Goal: Task Accomplishment & Management: Complete application form

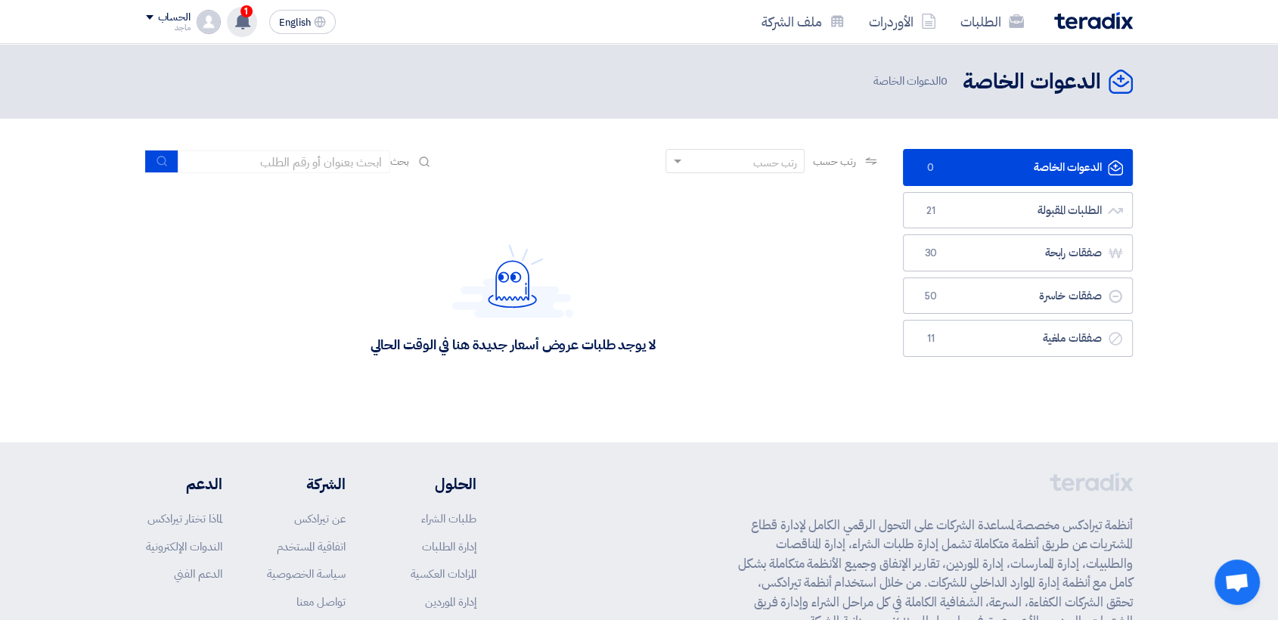
click at [240, 20] on use at bounding box center [242, 21] width 15 height 17
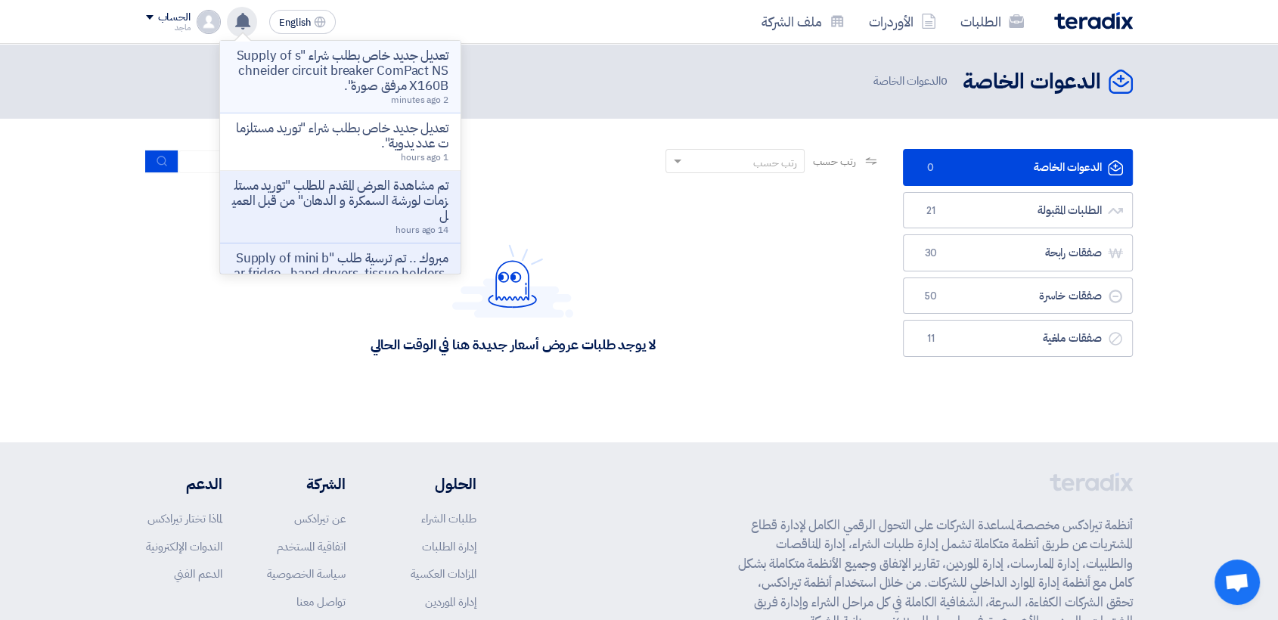
click at [376, 58] on p "تعديل جديد خاص بطلب شراء "Supply of schneider circuit breaker ComPact NSX160B م…" at bounding box center [340, 70] width 216 height 45
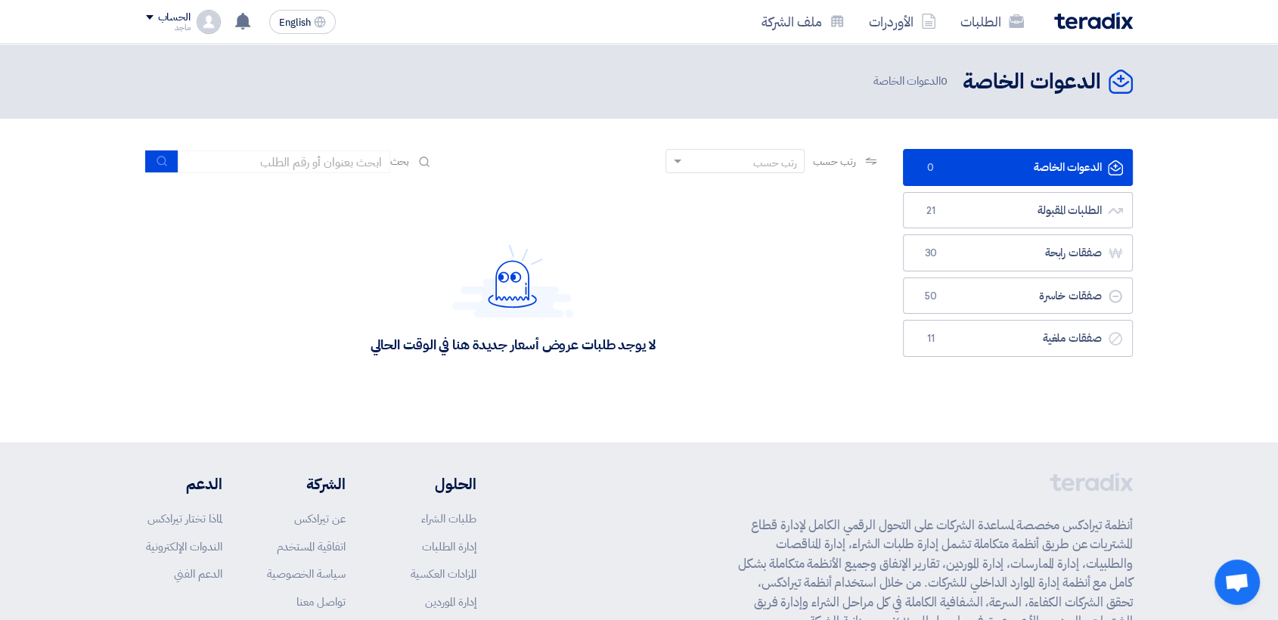
drag, startPoint x: 101, startPoint y: 42, endPoint x: 319, endPoint y: 4, distance: 221.9
click at [312, 44] on app-shell "الطلبات الأوردرات ملف الشركة English EN تعديل جديد خاص بطلب شراء "Supply of sch…" at bounding box center [639, 417] width 1278 height 746
click at [435, 410] on div "لا يوجد طلبات عروض أسعار جديدة هنا في الوقت الحالي" at bounding box center [513, 298] width 734 height 227
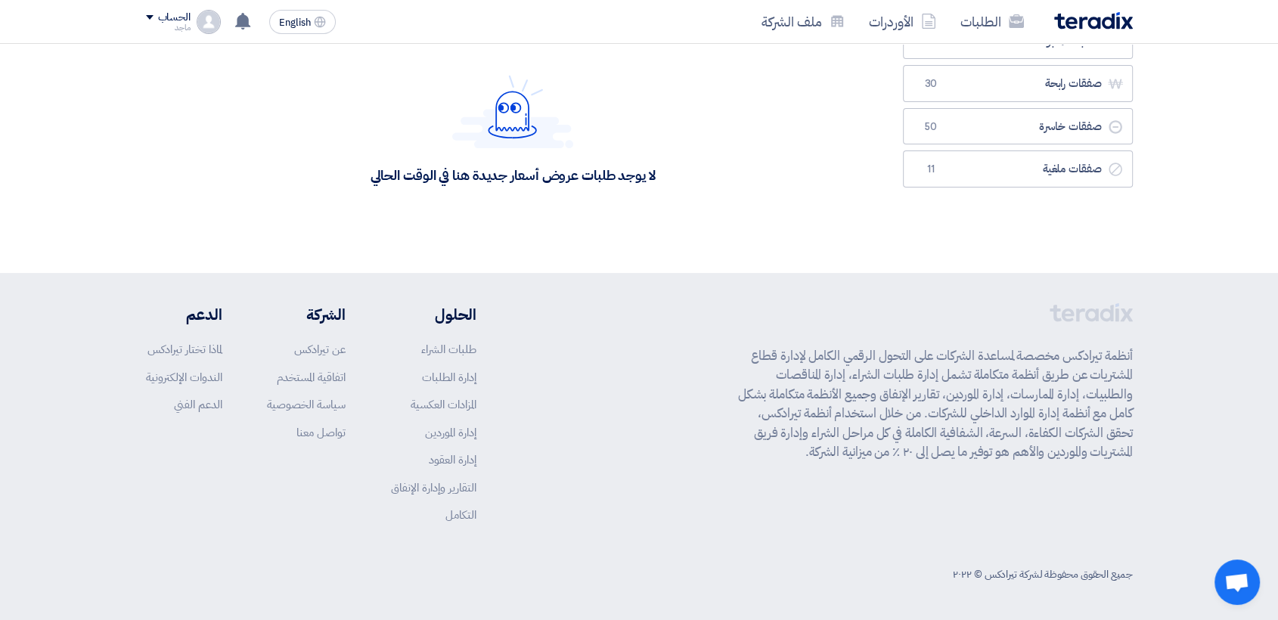
scroll to position [133, 0]
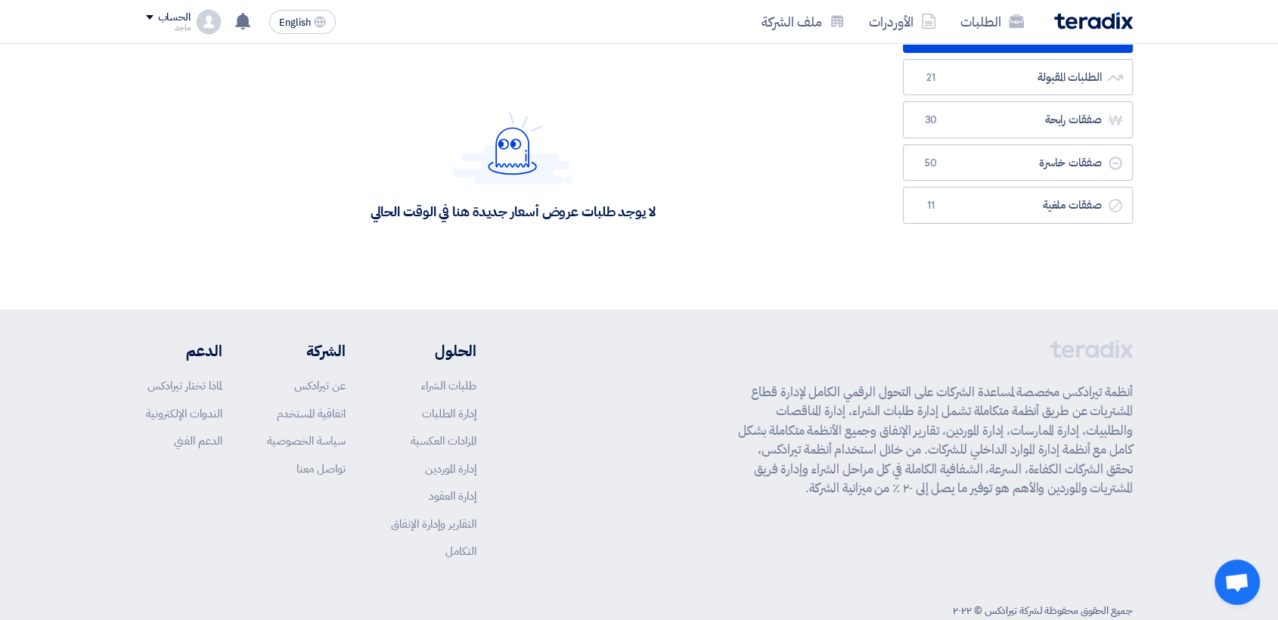
drag, startPoint x: 424, startPoint y: 256, endPoint x: 529, endPoint y: 329, distance: 128.8
click at [529, 329] on app-shell "الطلبات الأوردرات ملف الشركة English EN تعديل جديد خاص بطلب شراء "Supply of sch…" at bounding box center [639, 284] width 1278 height 746
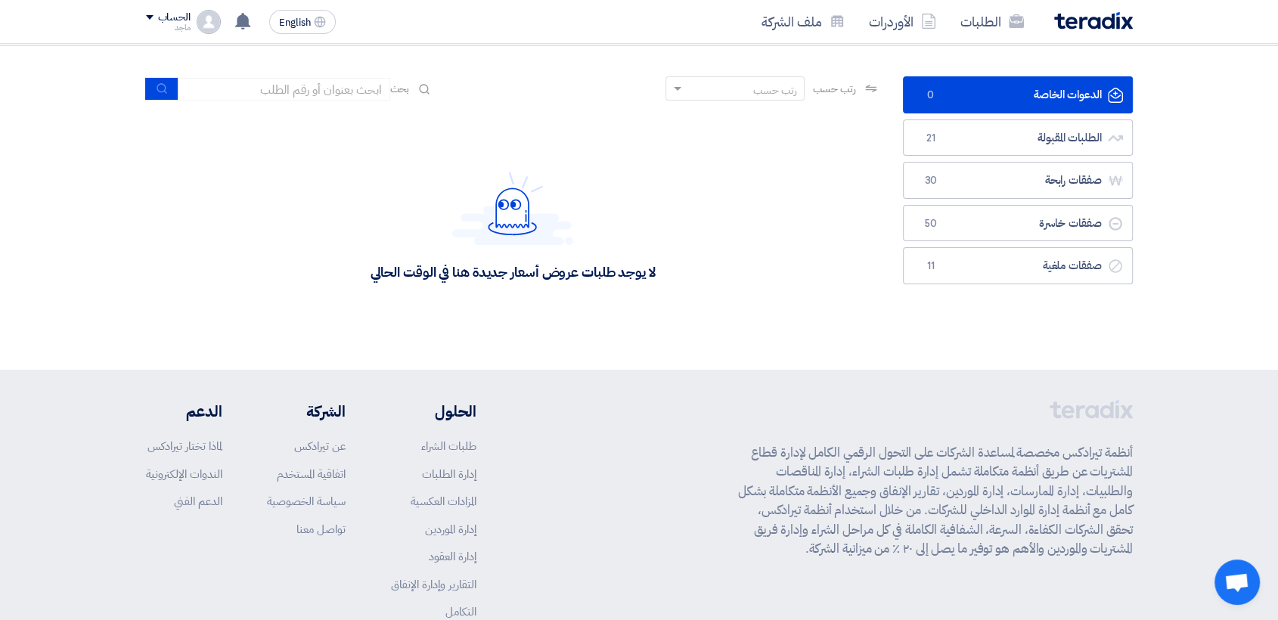
scroll to position [94, 0]
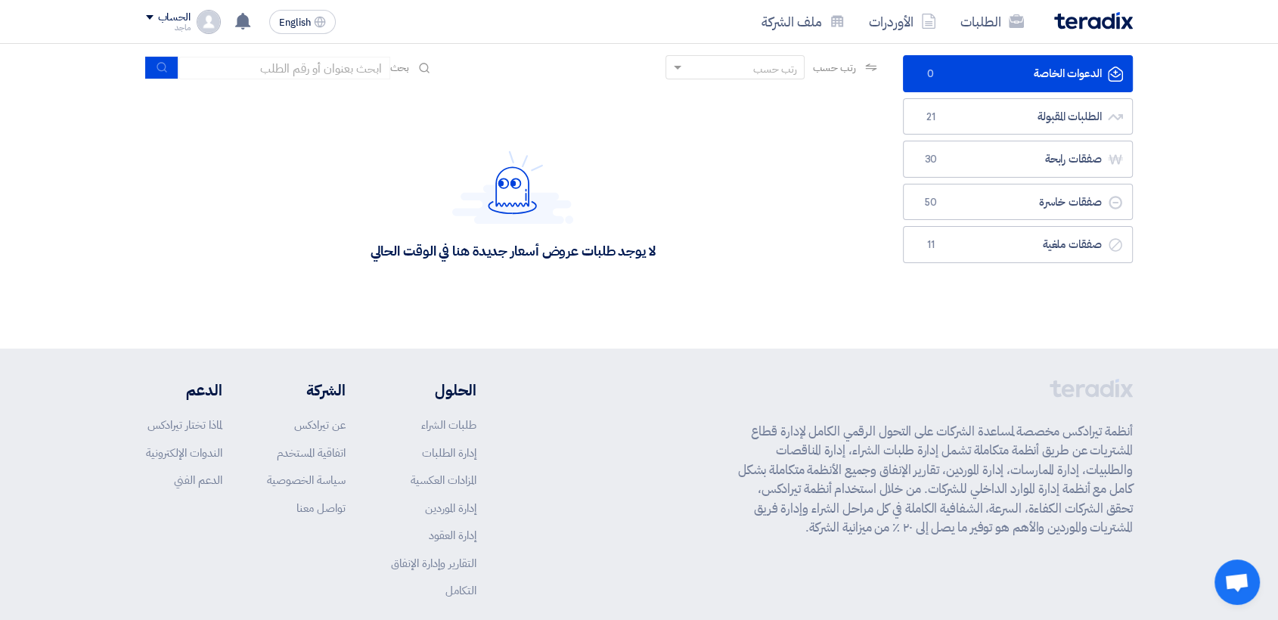
click at [1204, 402] on footer "أنظمة تيرادكس مخصصة لمساعدة الشركات على التحول الرقمي الكامل لإدارة قطاع المشتر…" at bounding box center [639, 522] width 1278 height 347
click at [729, 207] on div "لا يوجد طلبات عروض أسعار جديدة هنا في الوقت الحالي" at bounding box center [513, 205] width 734 height 227
click at [964, 34] on link "الطلبات" at bounding box center [992, 22] width 88 height 36
click at [986, 116] on link "الطلبات المقبولة الطلبات المقبولة 21" at bounding box center [1018, 116] width 230 height 37
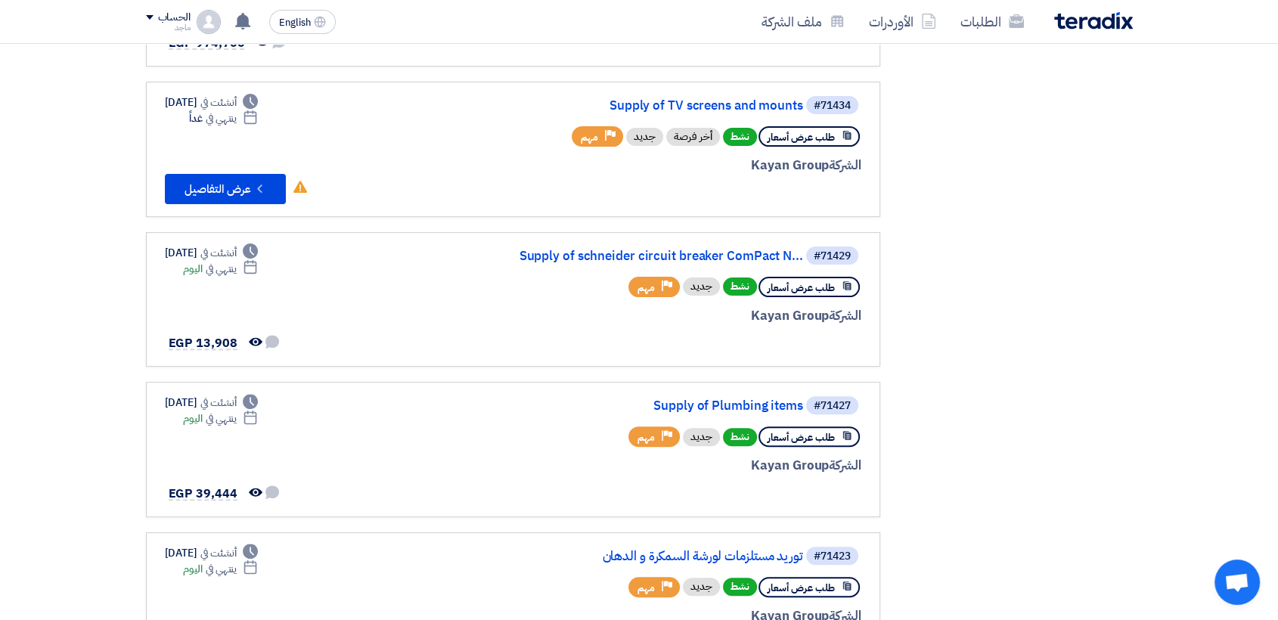
scroll to position [459, 0]
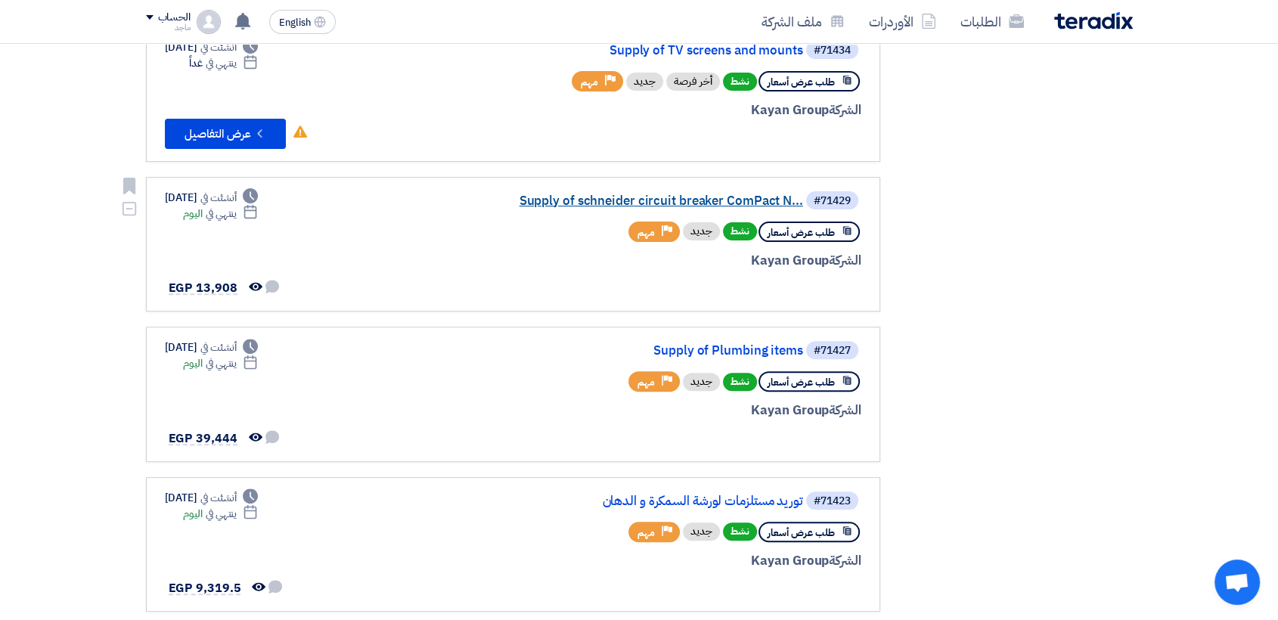
click at [763, 197] on link "Supply of schneider circuit breaker ComPact N..." at bounding box center [652, 201] width 303 height 14
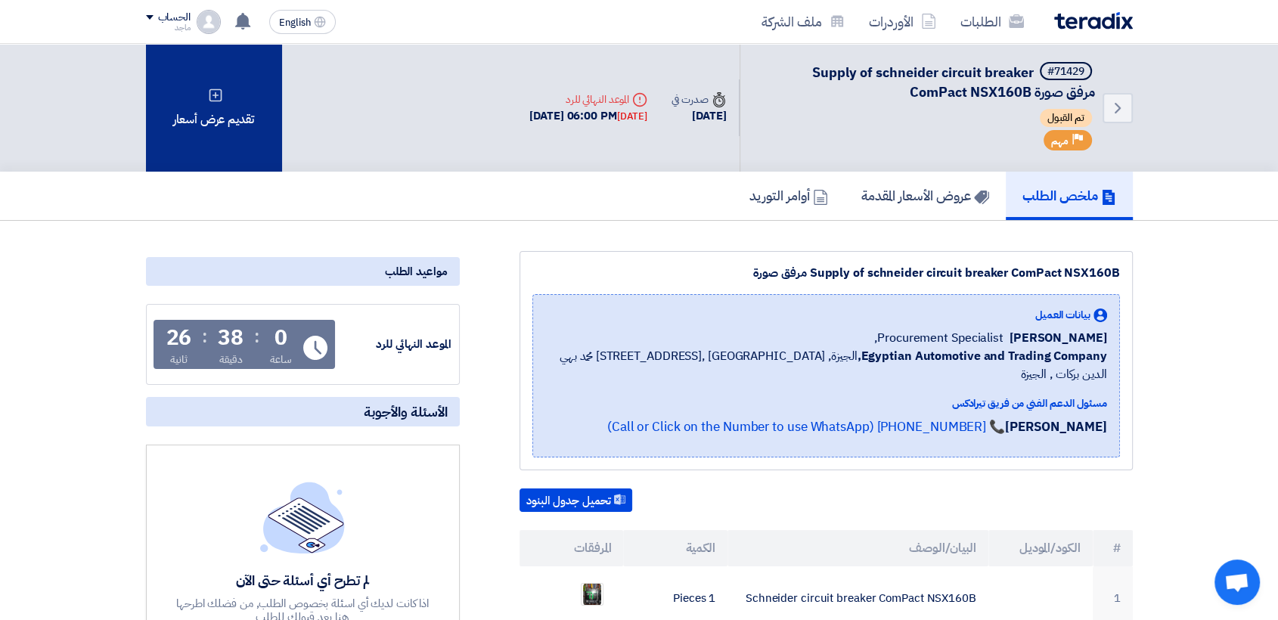
click at [258, 86] on div "تقديم عرض أسعار" at bounding box center [214, 108] width 136 height 128
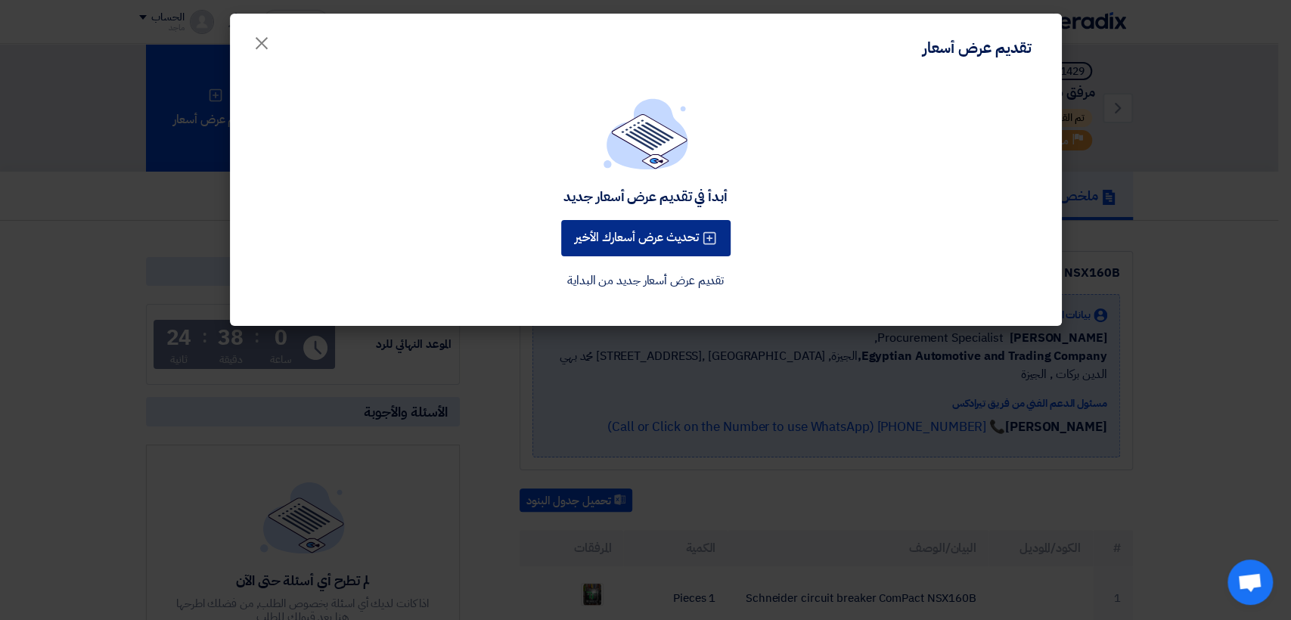
click at [593, 256] on button "تحديث عرض أسعارك الأخير" at bounding box center [645, 238] width 169 height 36
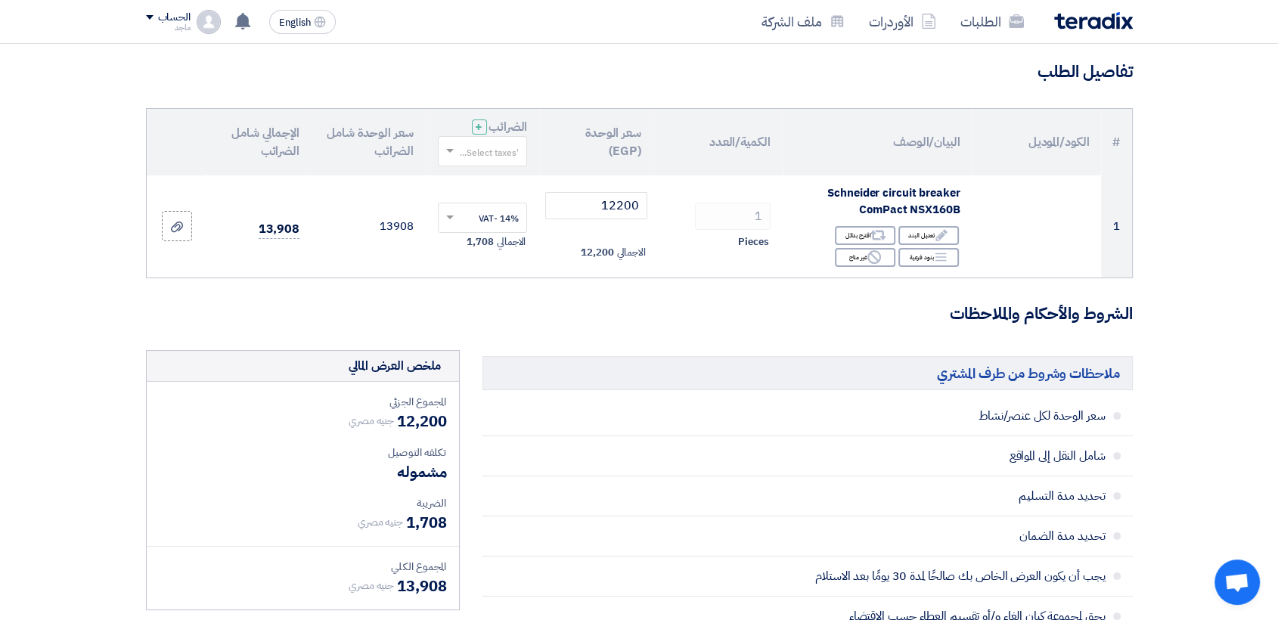
scroll to position [115, 0]
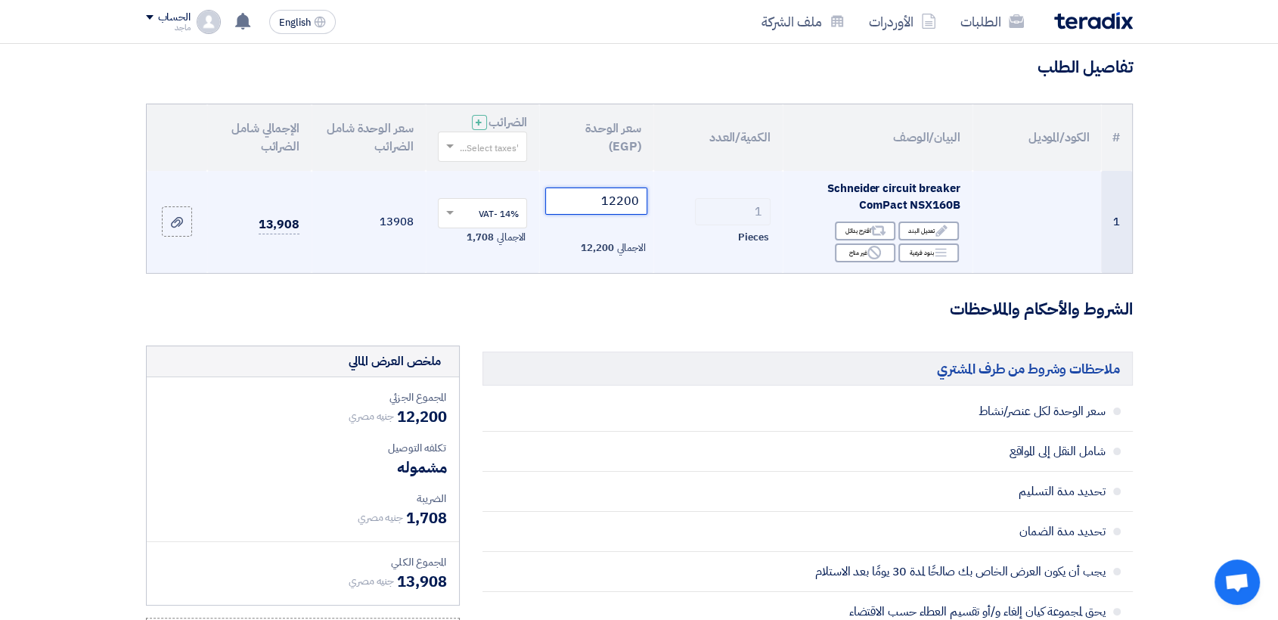
drag, startPoint x: 610, startPoint y: 201, endPoint x: 677, endPoint y: 206, distance: 66.8
click at [677, 206] on tr "1 Schneider circuit breaker ComPact NSX160B Edit تعديل البند Alternative اقترح …" at bounding box center [639, 222] width 985 height 102
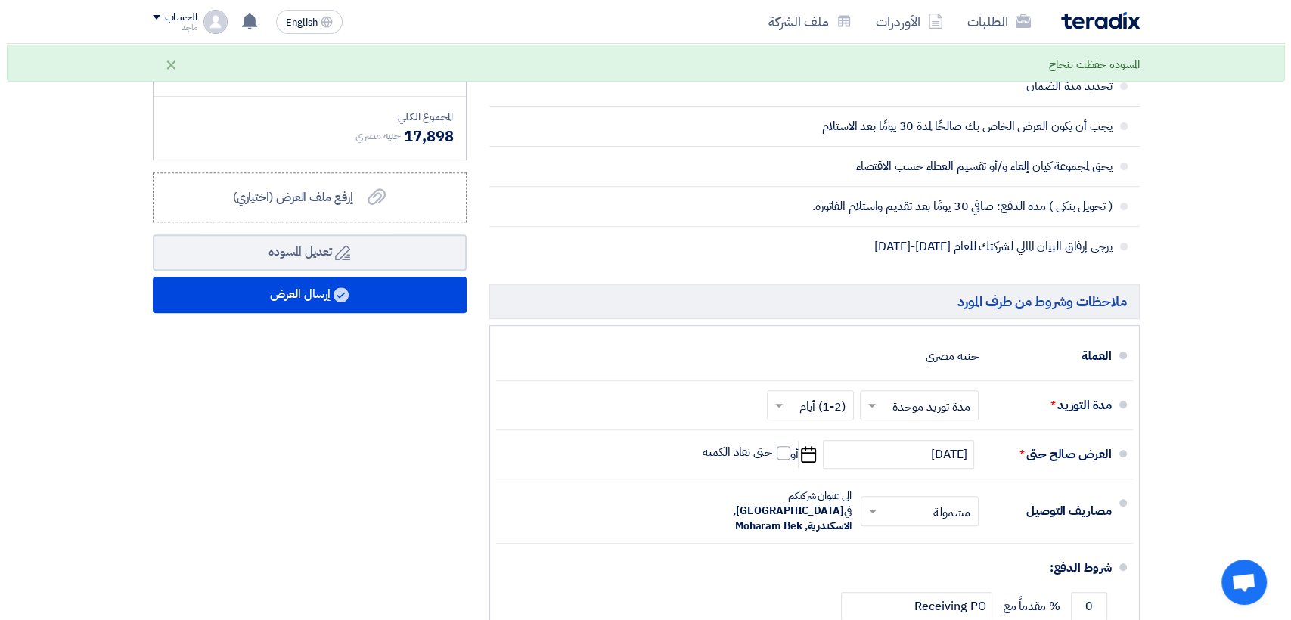
scroll to position [538, 0]
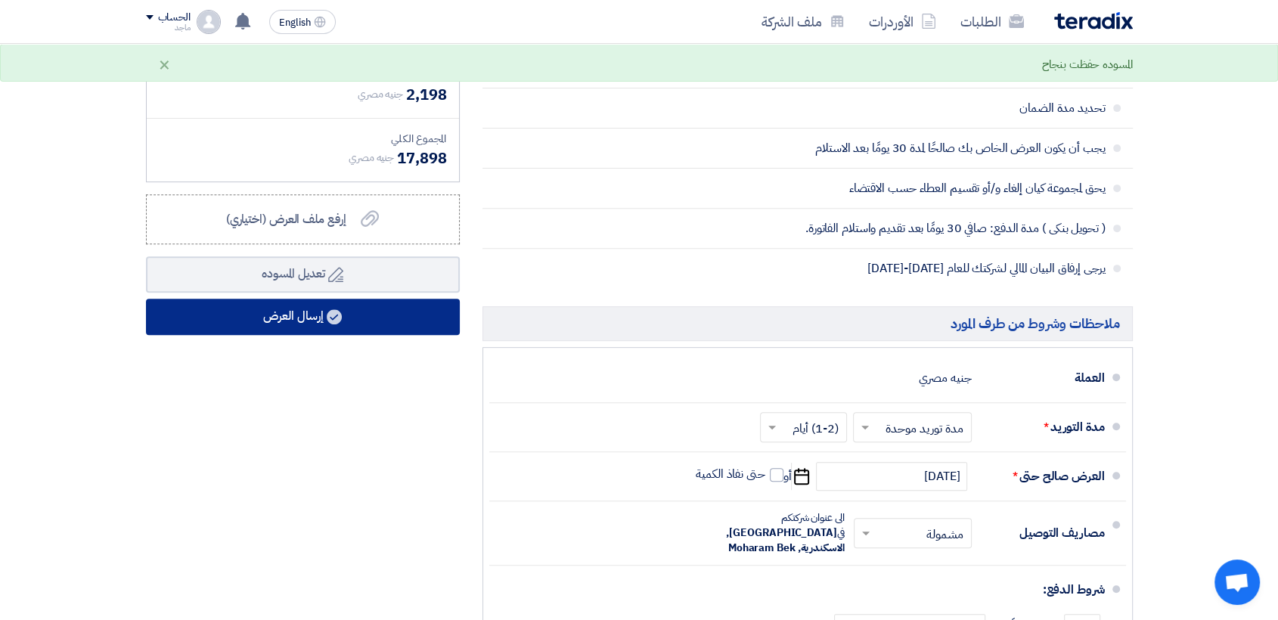
type input "15700"
click at [352, 318] on button "إرسال العرض" at bounding box center [303, 317] width 314 height 36
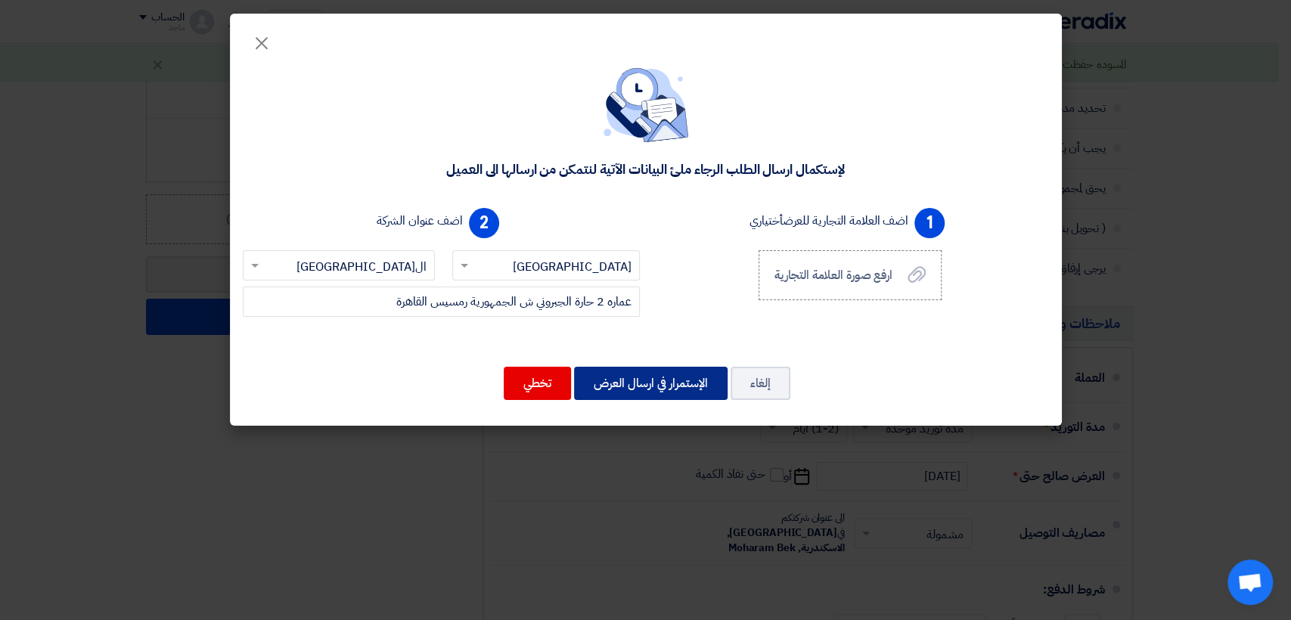
click at [653, 367] on button "الإستمرار في ارسال العرض" at bounding box center [651, 383] width 154 height 33
click at [656, 367] on button "الإستمرار في ارسال العرض" at bounding box center [651, 383] width 154 height 33
click at [647, 367] on button "الإستمرار في ارسال العرض" at bounding box center [651, 383] width 154 height 33
click at [627, 367] on button "الإستمرار في ارسال العرض" at bounding box center [651, 383] width 154 height 33
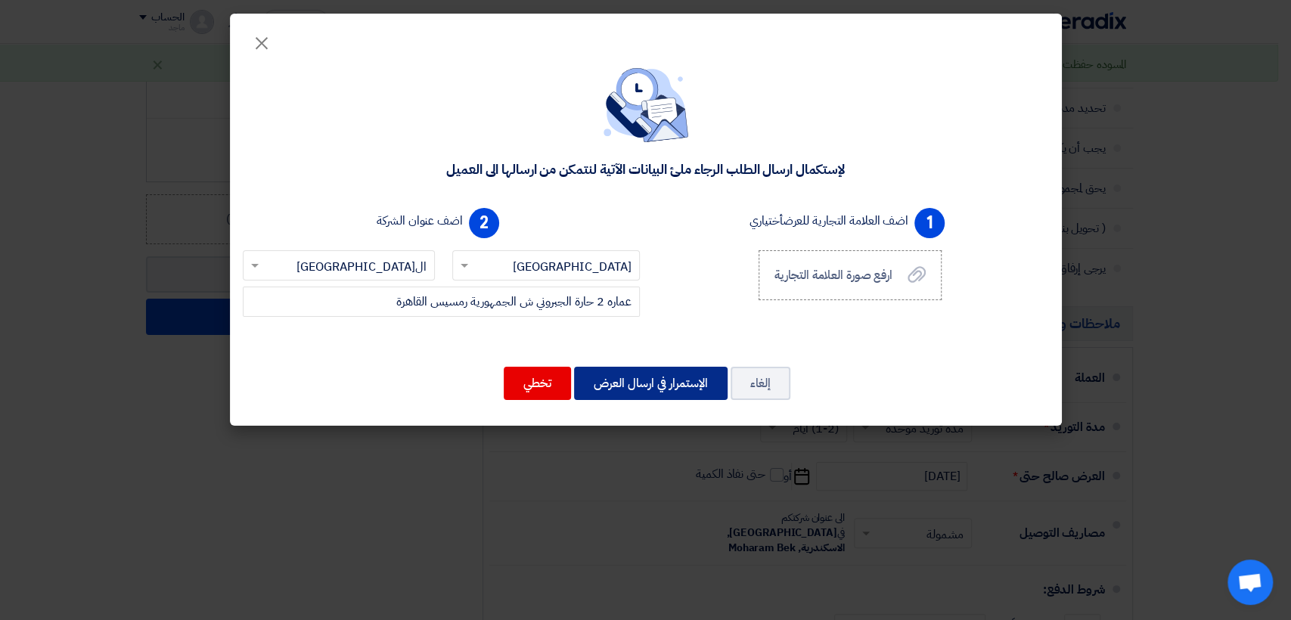
click at [632, 383] on button "الإستمرار في ارسال العرض" at bounding box center [651, 383] width 154 height 33
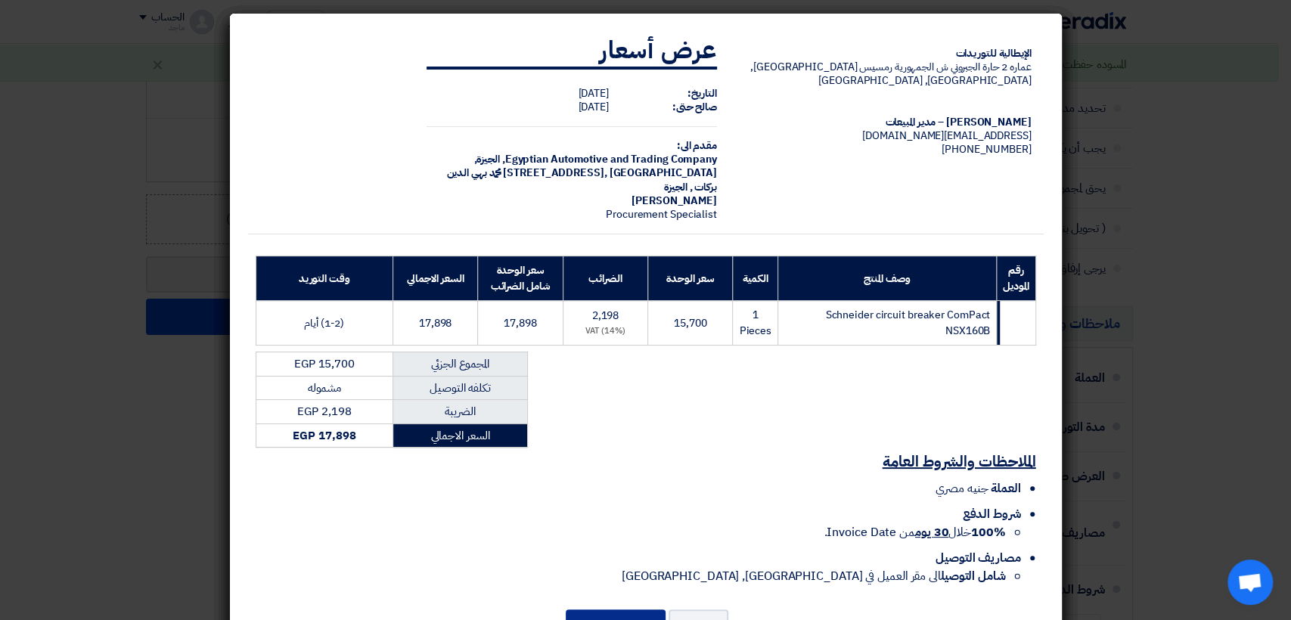
click at [618, 615] on button "إرسال العرض" at bounding box center [616, 626] width 100 height 33
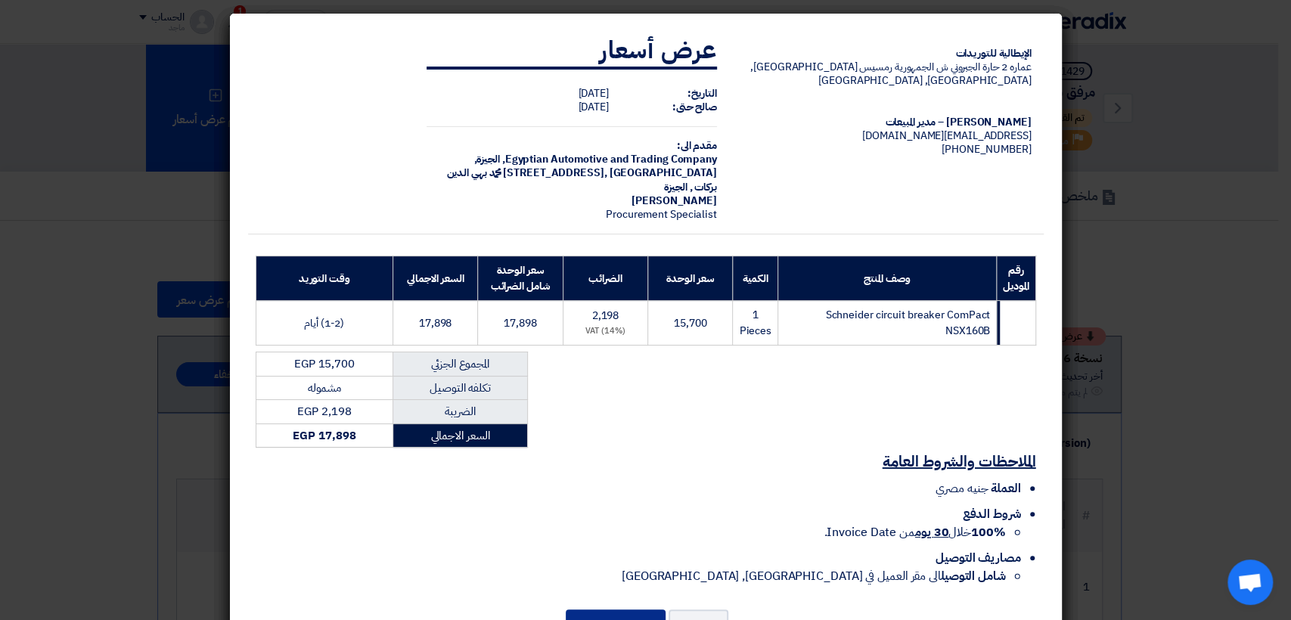
click at [618, 610] on button "إرسال العرض" at bounding box center [616, 626] width 100 height 33
click at [616, 610] on button "إرسال العرض" at bounding box center [616, 626] width 100 height 33
click at [692, 610] on button "إلغاء" at bounding box center [699, 626] width 60 height 33
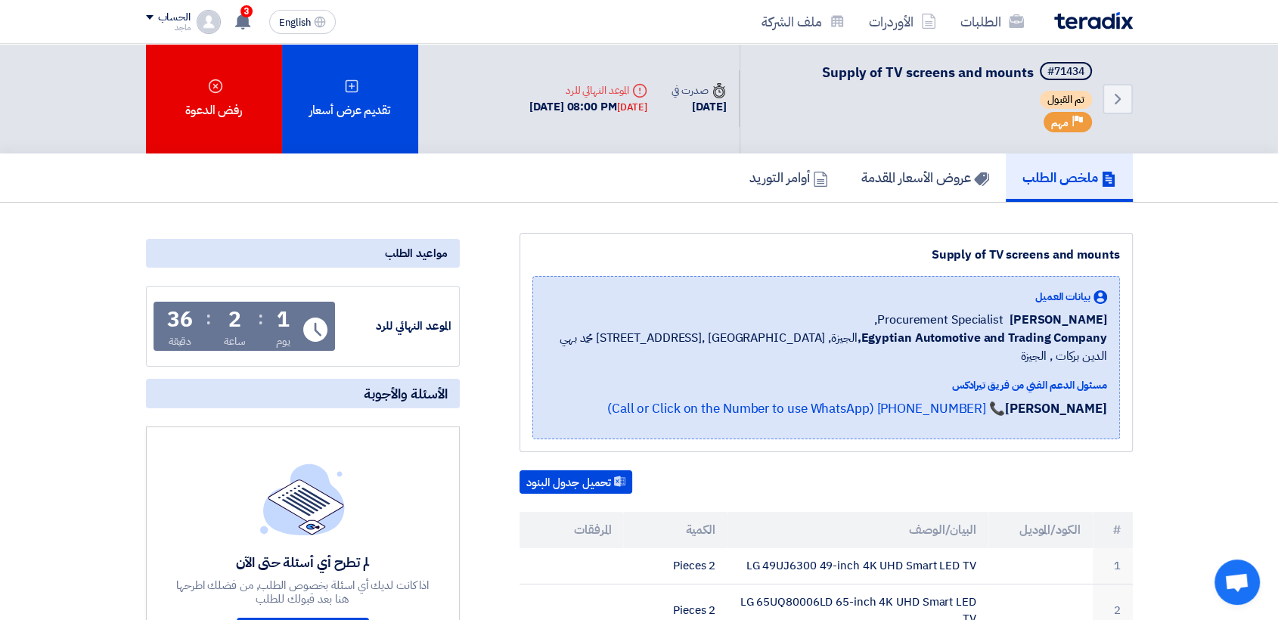
click at [1087, 16] on img at bounding box center [1093, 20] width 79 height 17
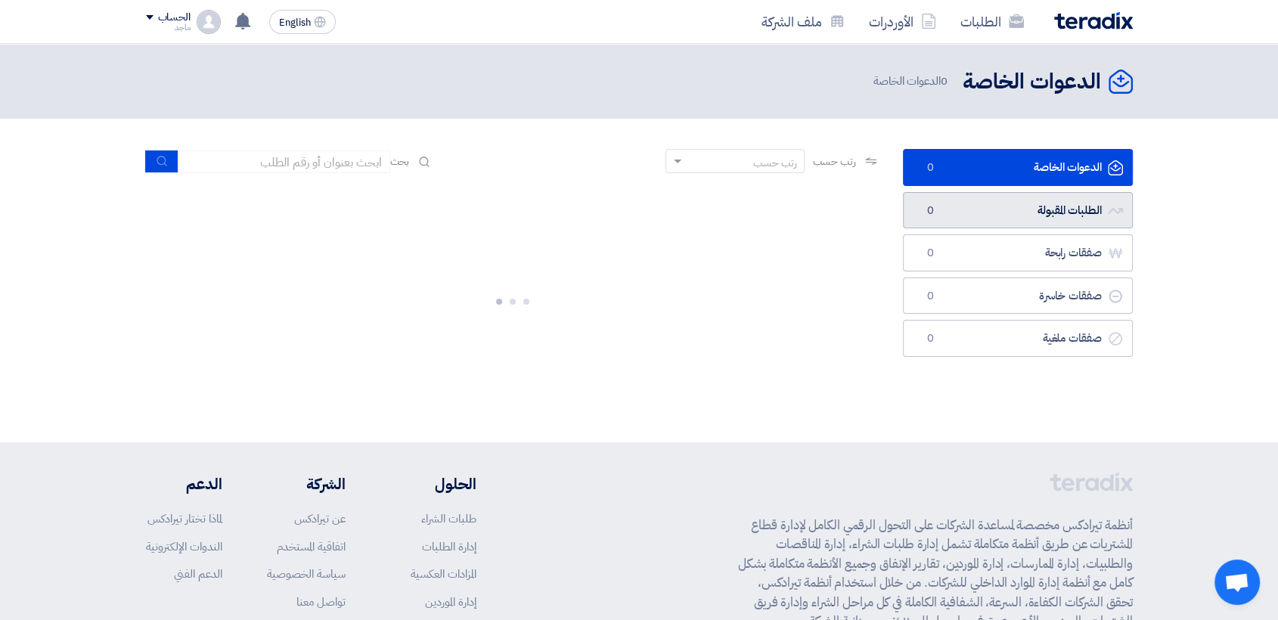
click at [1065, 224] on link "الطلبات المقبولة الطلبات المقبولة 0" at bounding box center [1018, 210] width 230 height 37
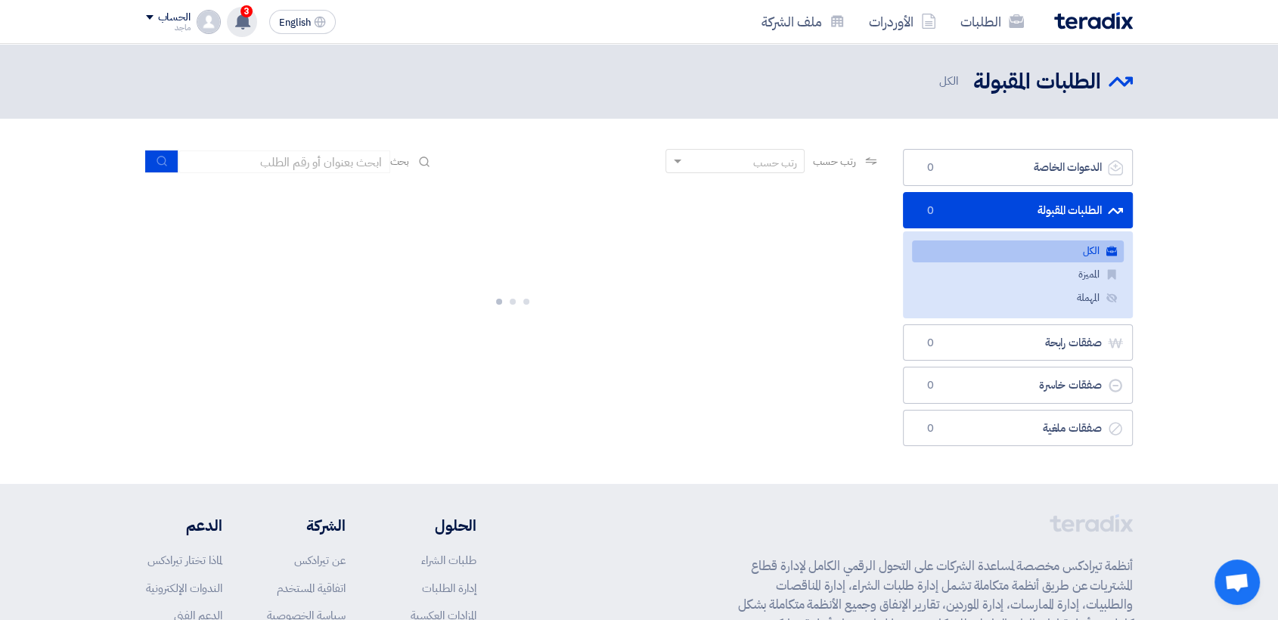
click at [249, 22] on icon at bounding box center [242, 21] width 17 height 17
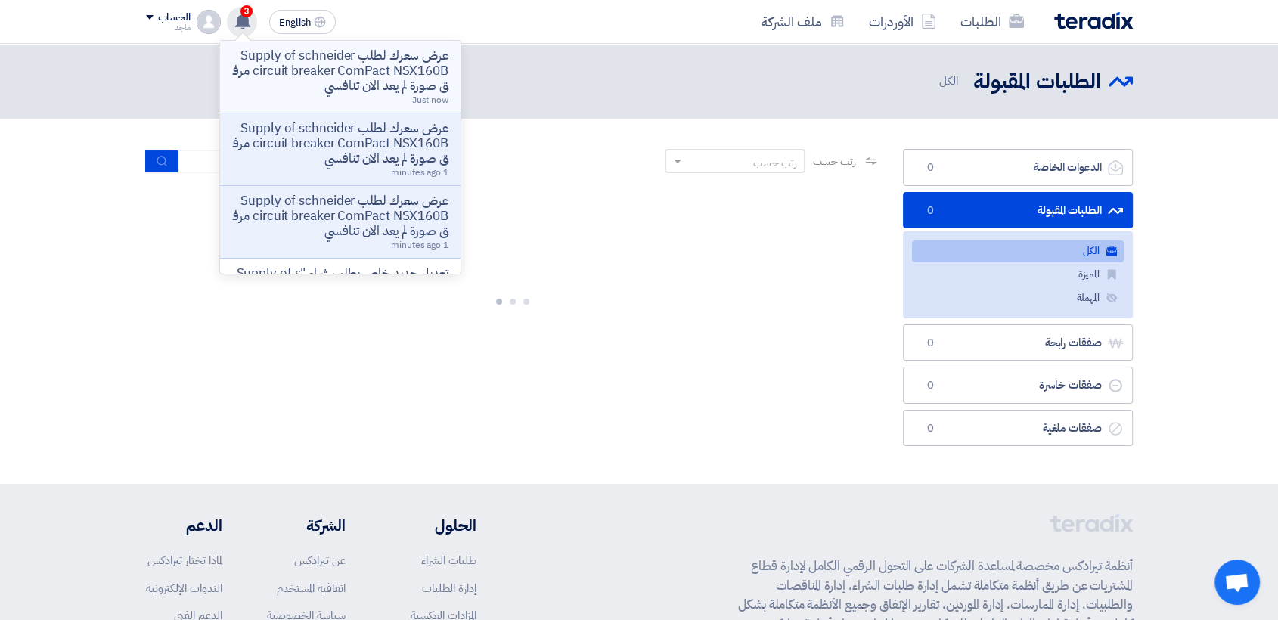
click at [359, 51] on p "عرض سعرك لطلب Supply of schneider circuit breaker ComPact NSX160B مرفق صورة لم …" at bounding box center [340, 70] width 216 height 45
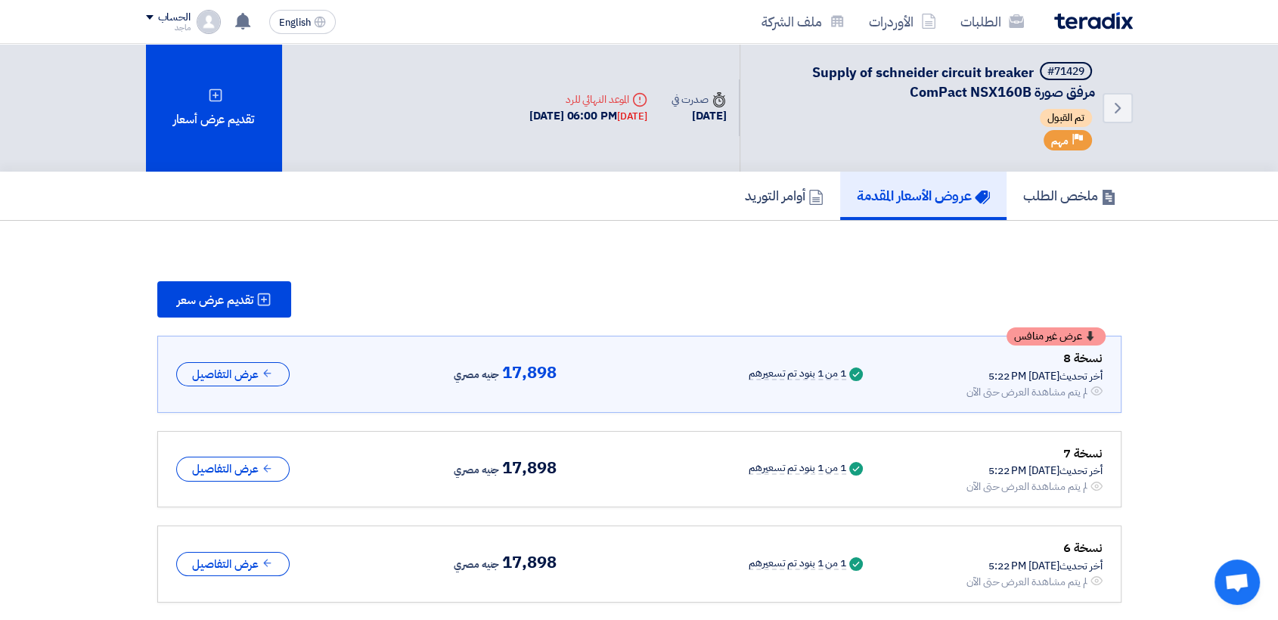
scroll to position [63, 0]
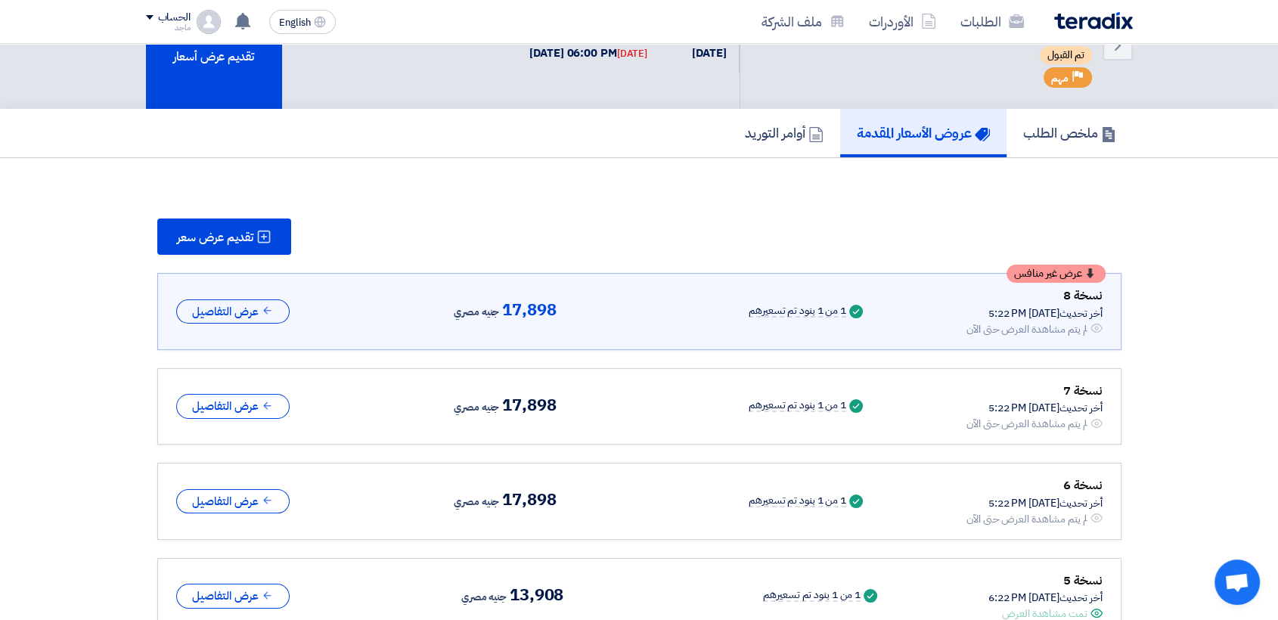
click at [1060, 183] on section "تقديم عرض سعر عرض غير منافس نسخة 8 أخر تحديث 17 Sep 2025, 5:22 PM Offer is Seen…" at bounding box center [639, 616] width 1278 height 917
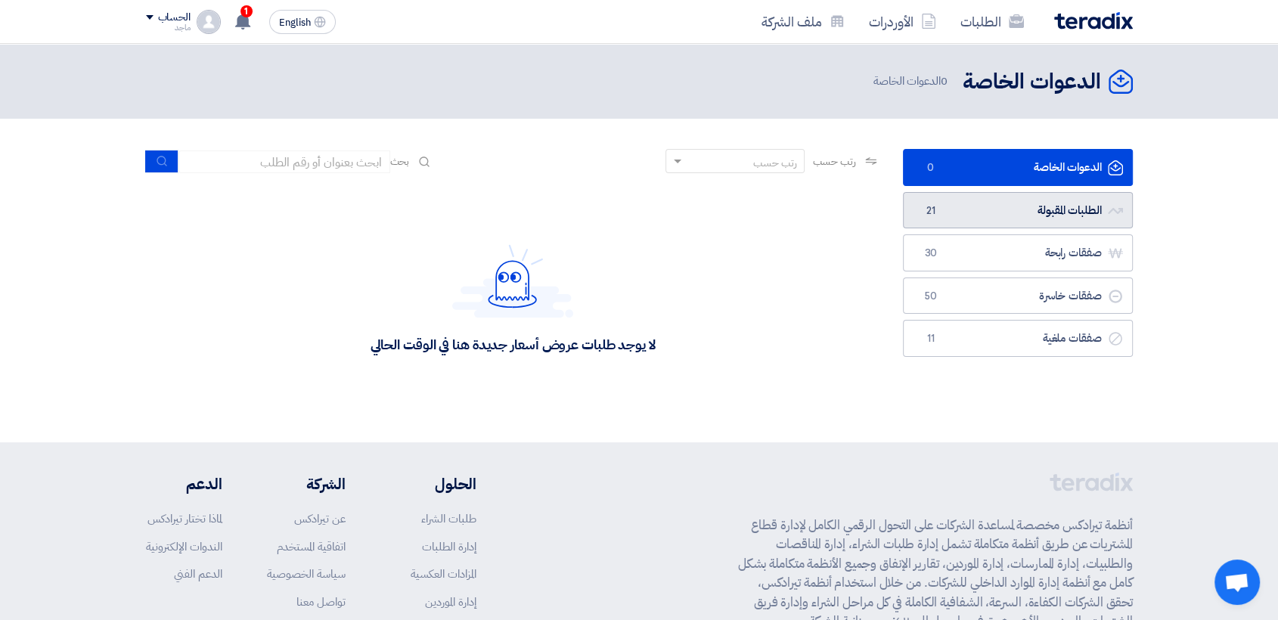
click at [958, 216] on link "الطلبات المقبولة الطلبات المقبولة 21" at bounding box center [1018, 210] width 230 height 37
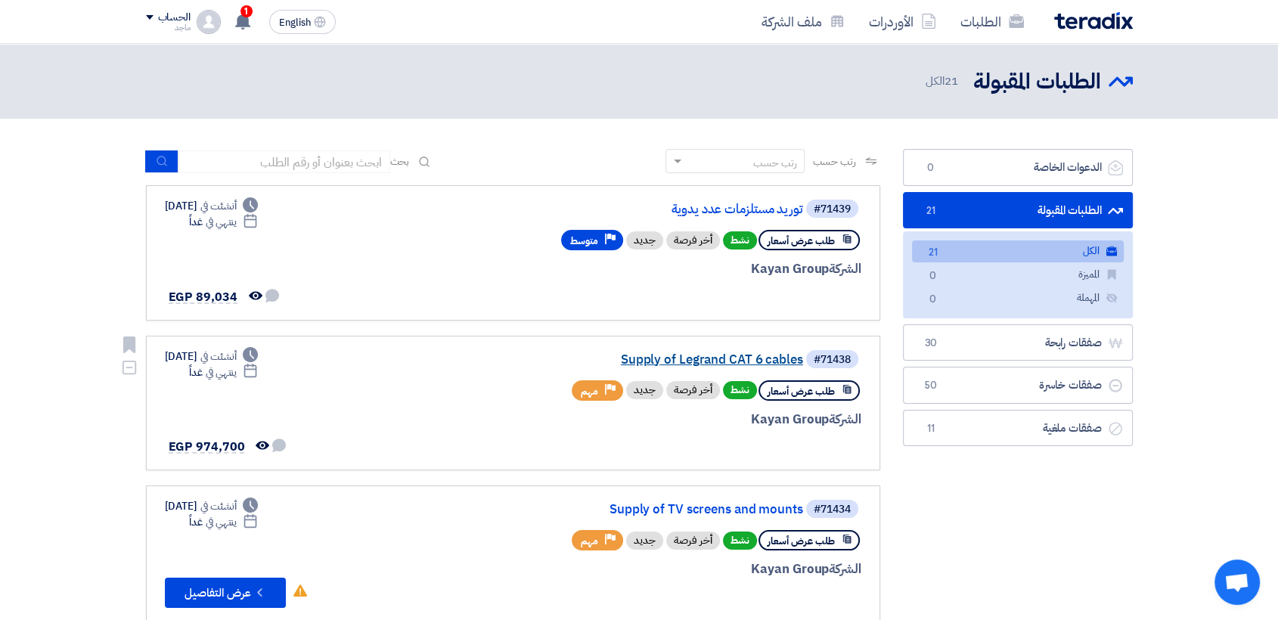
click at [653, 359] on link "Supply of Legrand CAT 6 cables" at bounding box center [652, 360] width 303 height 14
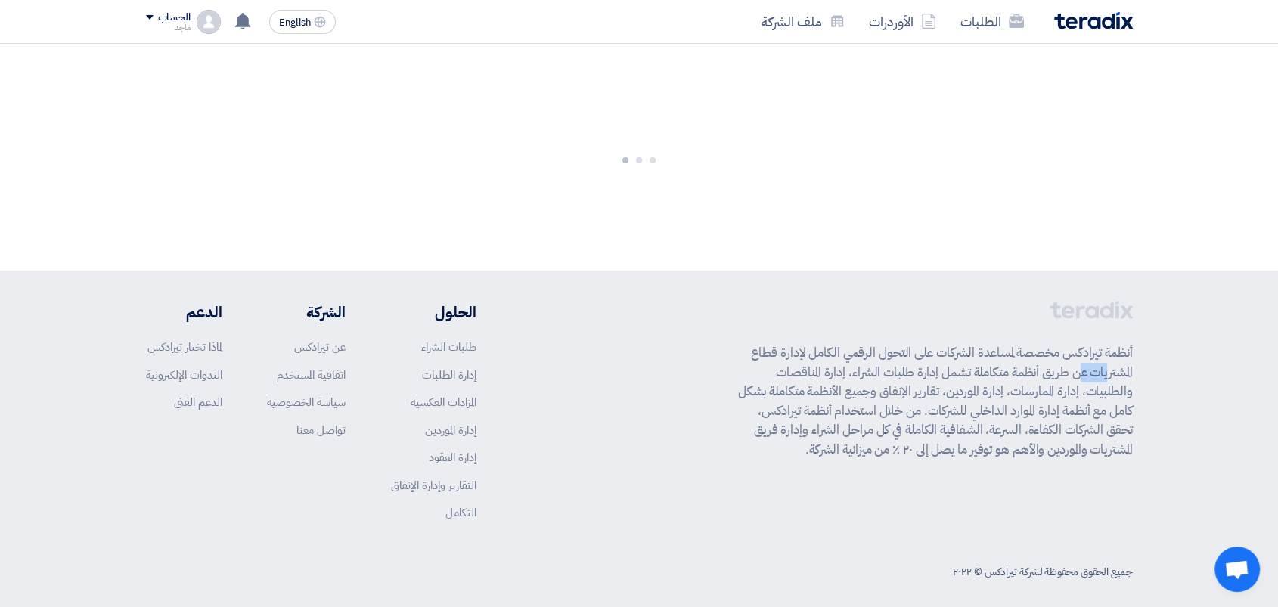
click at [653, 359] on div "أنظمة تيرادكس مخصصة لمساعدة الشركات على التحول الرقمي الكامل لإدارة قطاع المشتر…" at bounding box center [639, 423] width 987 height 244
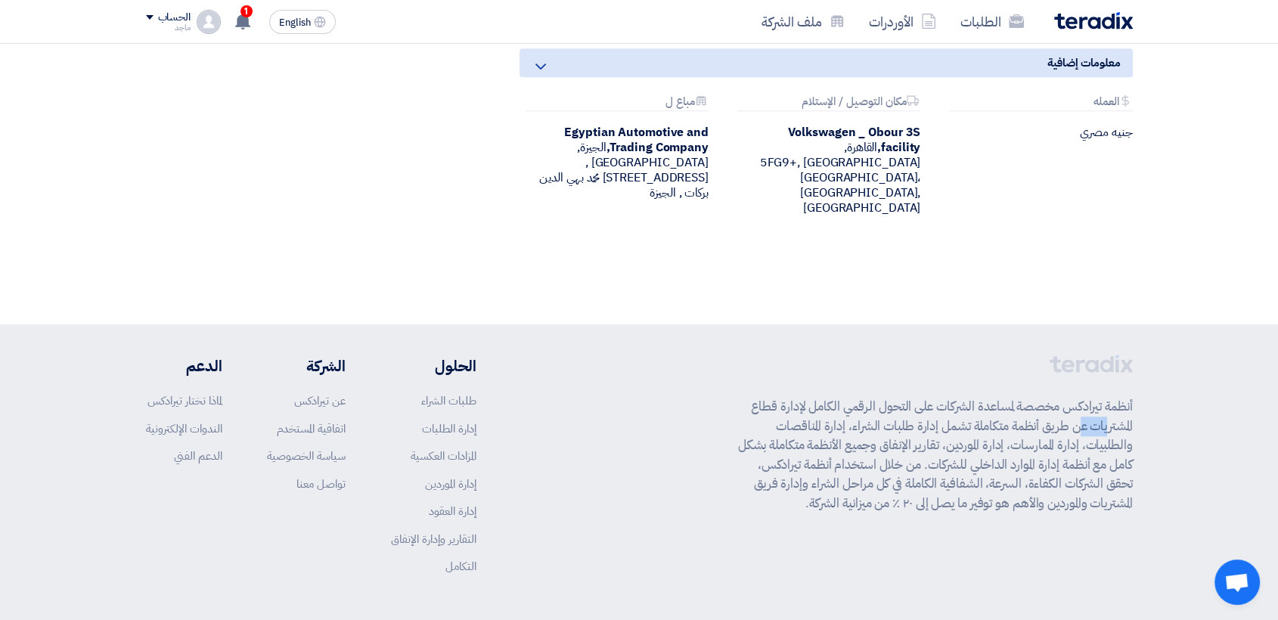
scroll to position [889, 0]
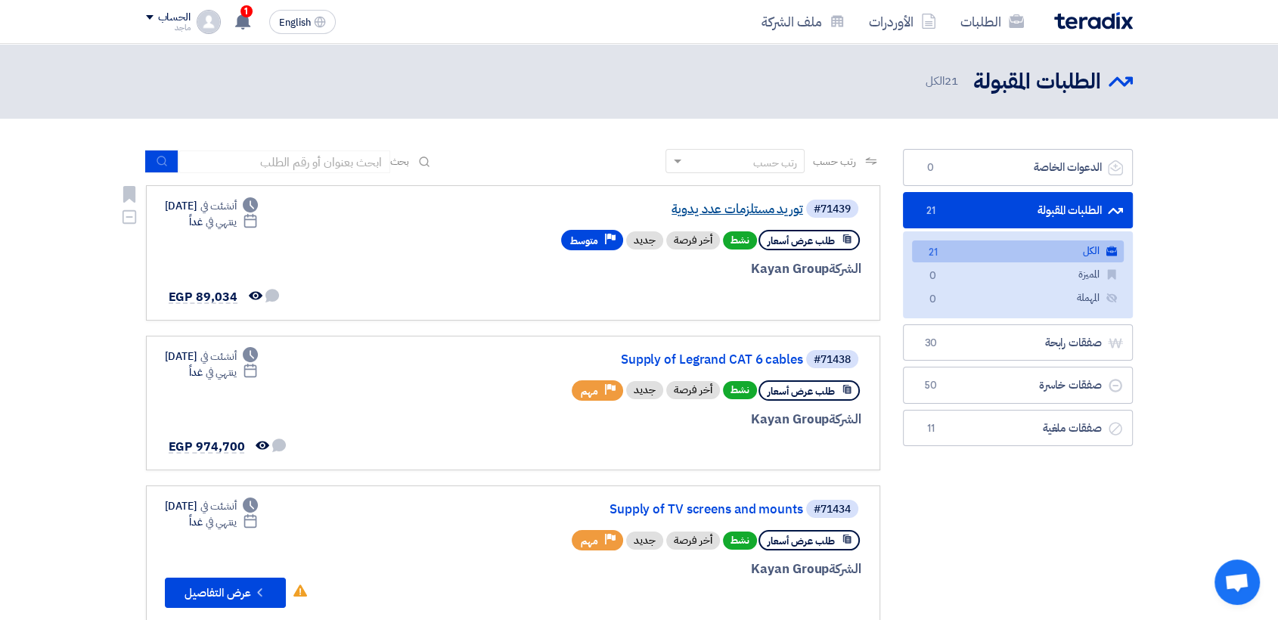
click at [744, 213] on link "توريد مستلزمات عدد يدوية" at bounding box center [652, 210] width 303 height 14
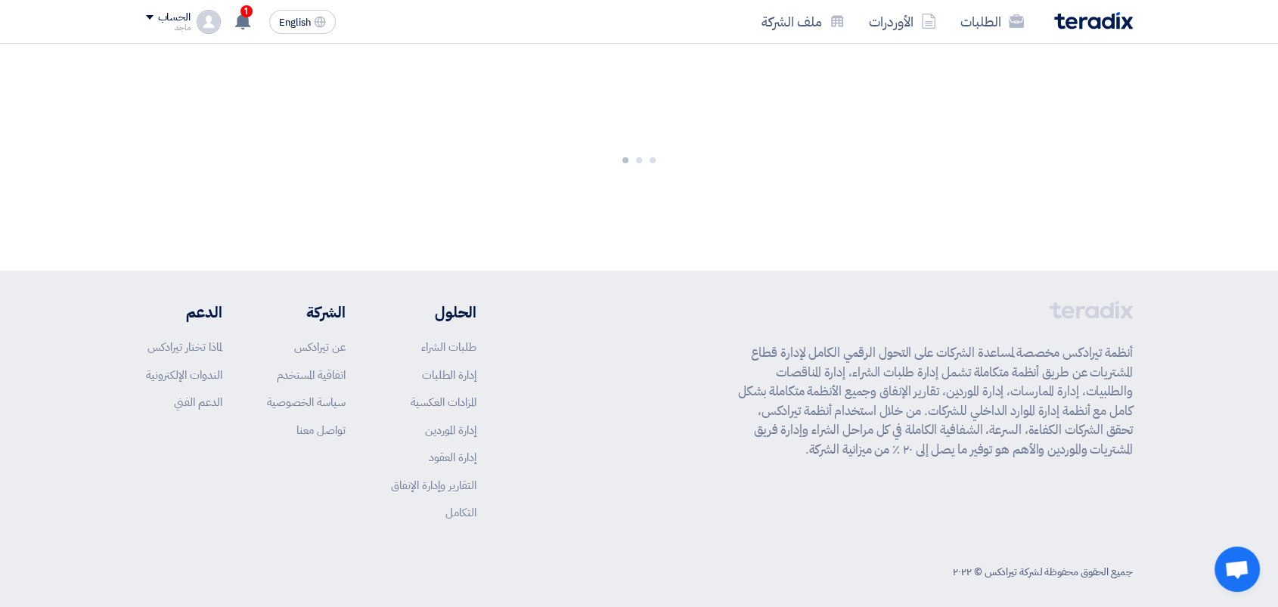
click at [744, 213] on div at bounding box center [639, 157] width 1278 height 227
